Goal: Task Accomplishment & Management: Use online tool/utility

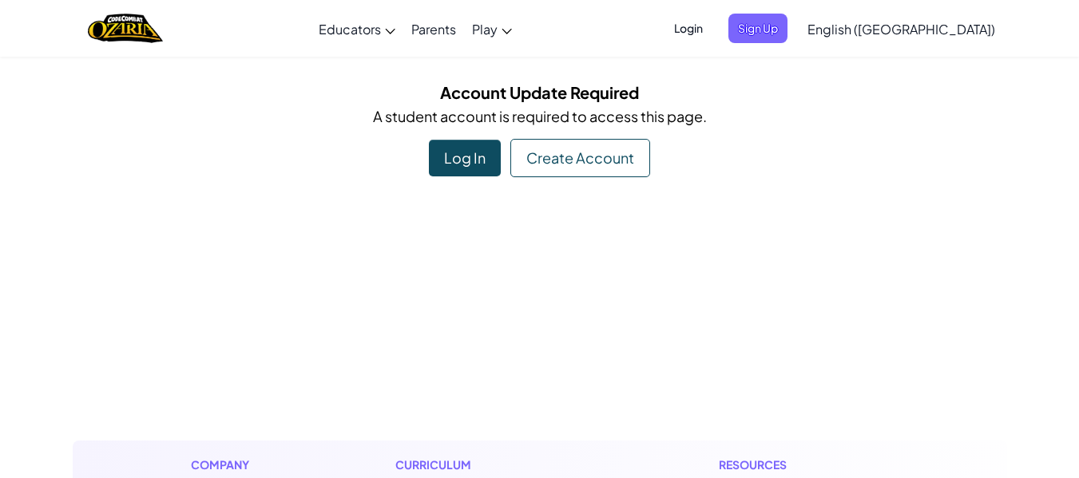
click at [459, 163] on div "Log In" at bounding box center [465, 158] width 72 height 37
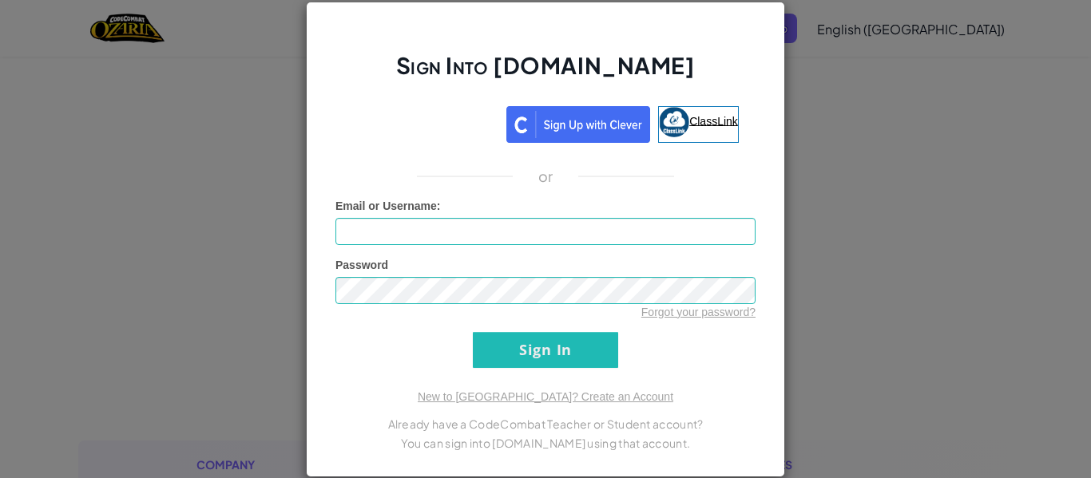
click at [688, 130] on link "ClassLink" at bounding box center [698, 124] width 81 height 37
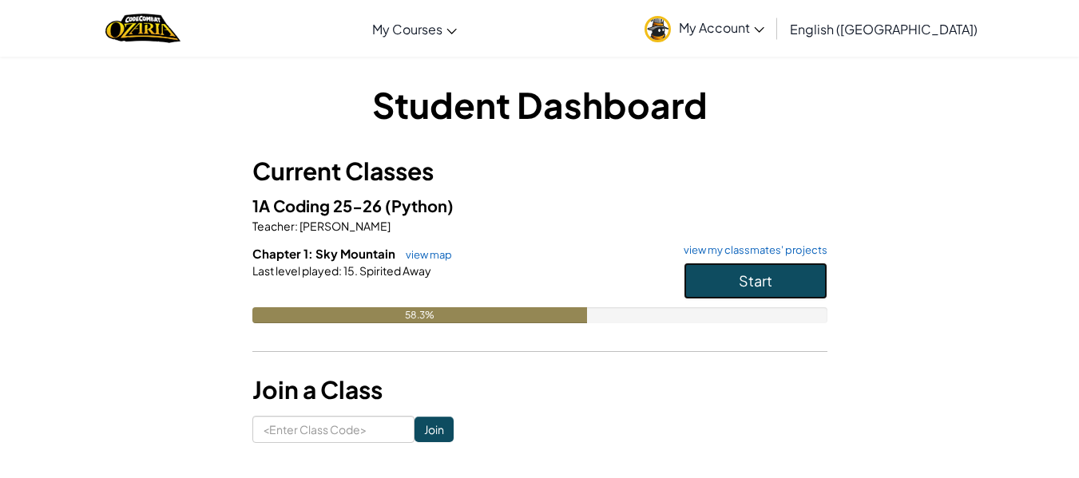
click at [754, 297] on button "Start" at bounding box center [756, 281] width 144 height 37
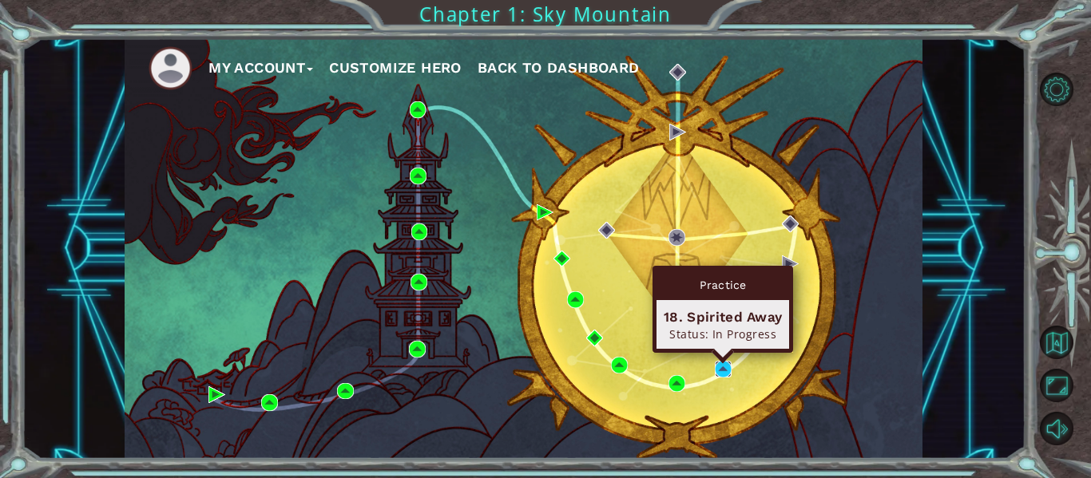
click at [731, 369] on img at bounding box center [723, 369] width 17 height 17
